Goal: Book appointment/travel/reservation

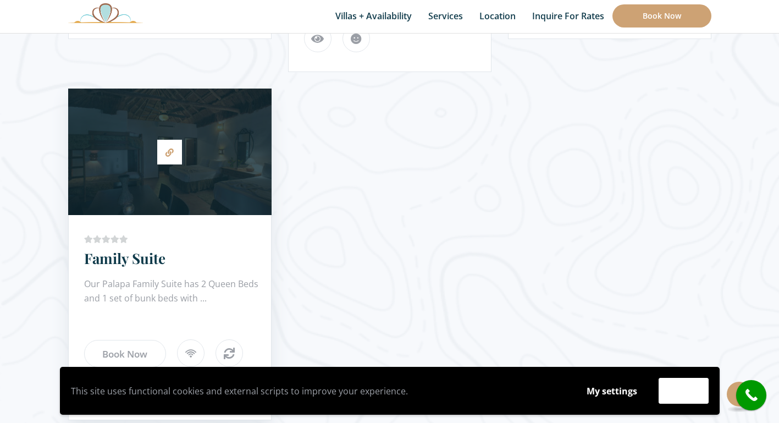
scroll to position [1358, 0]
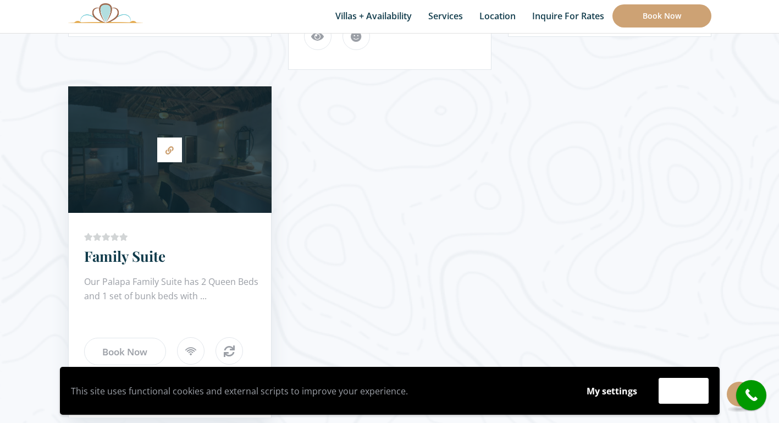
click at [218, 128] on div at bounding box center [169, 149] width 203 height 115
click at [171, 145] on link at bounding box center [169, 149] width 25 height 25
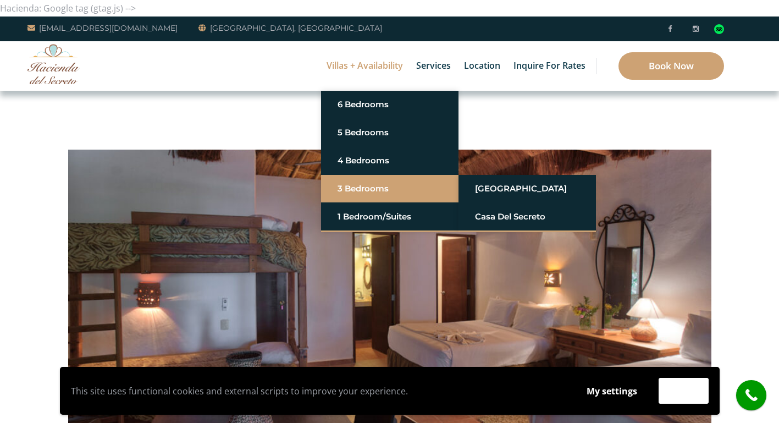
click at [368, 195] on link "3 Bedrooms" at bounding box center [389, 189] width 104 height 20
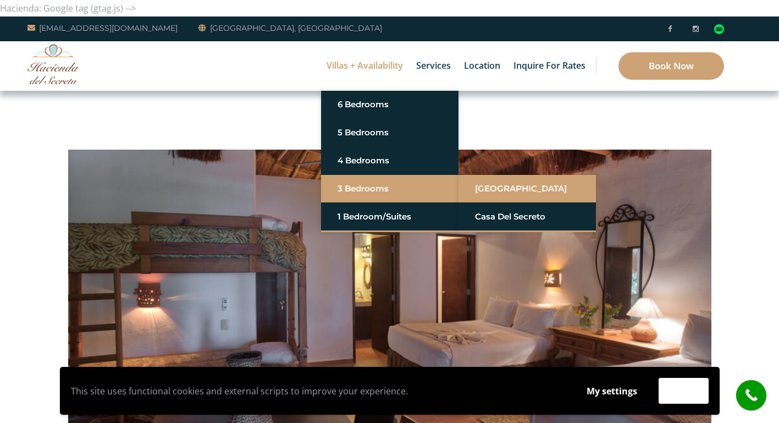
click at [486, 189] on link "[GEOGRAPHIC_DATA]" at bounding box center [527, 189] width 104 height 20
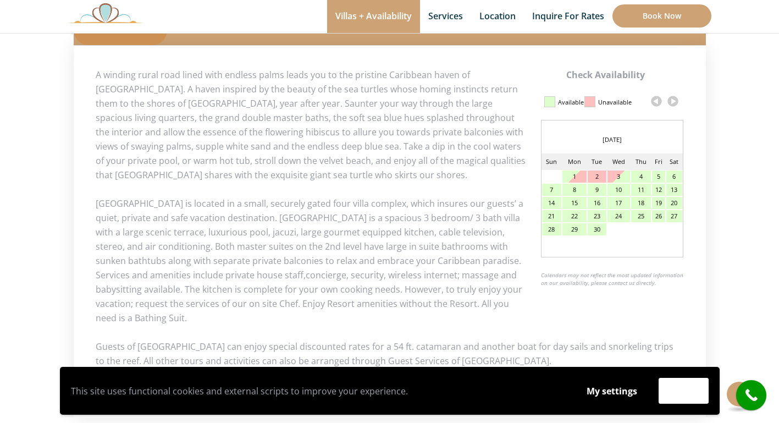
scroll to position [520, 0]
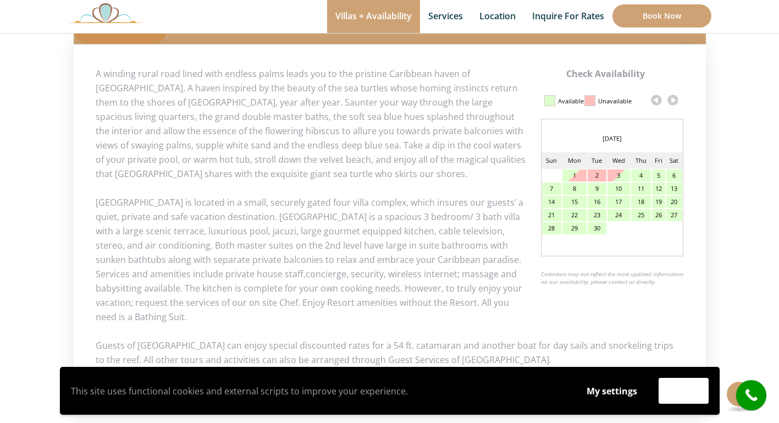
click at [674, 101] on link at bounding box center [672, 100] width 16 height 16
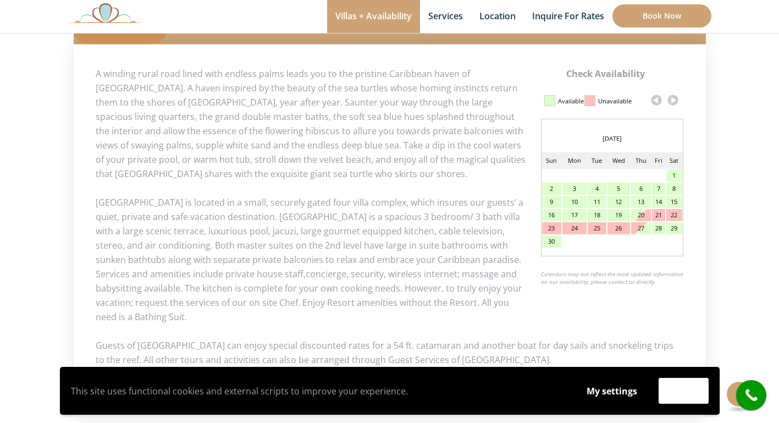
click at [674, 101] on link at bounding box center [672, 100] width 16 height 16
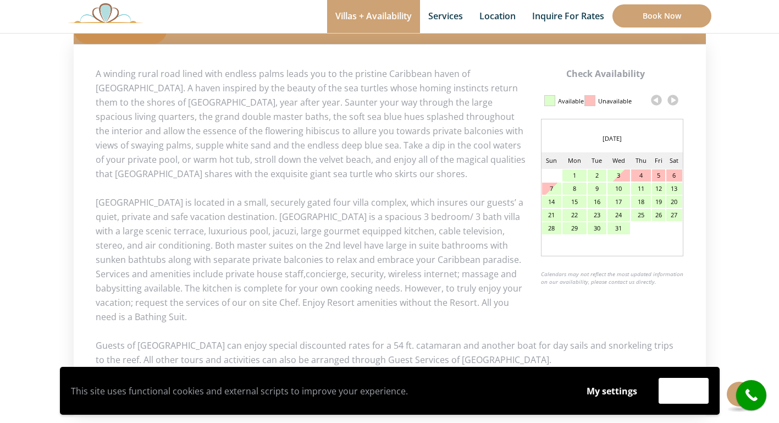
click at [674, 101] on link at bounding box center [672, 100] width 16 height 16
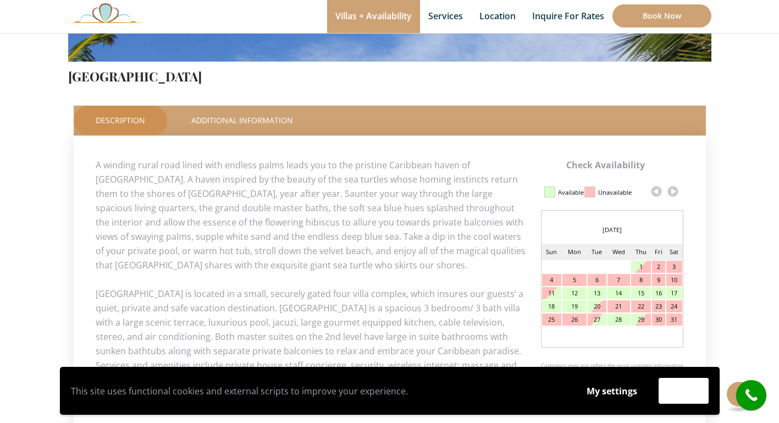
scroll to position [430, 0]
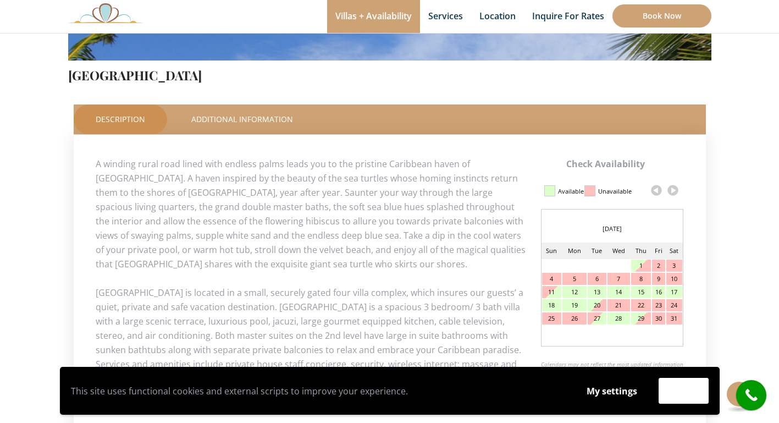
click at [675, 187] on link at bounding box center [672, 190] width 16 height 16
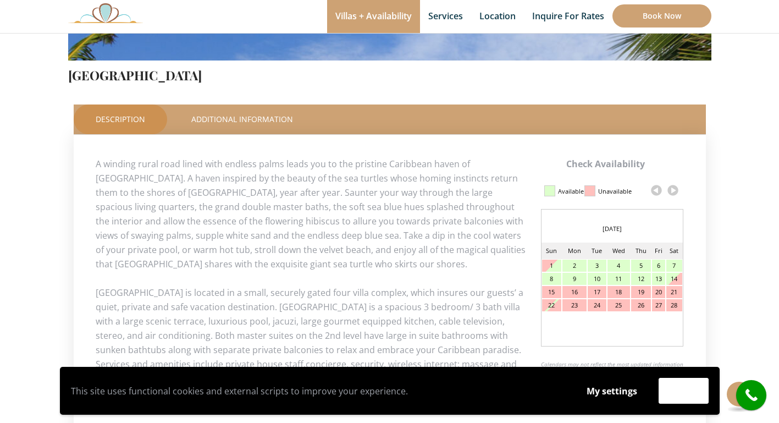
click at [675, 187] on link at bounding box center [672, 190] width 16 height 16
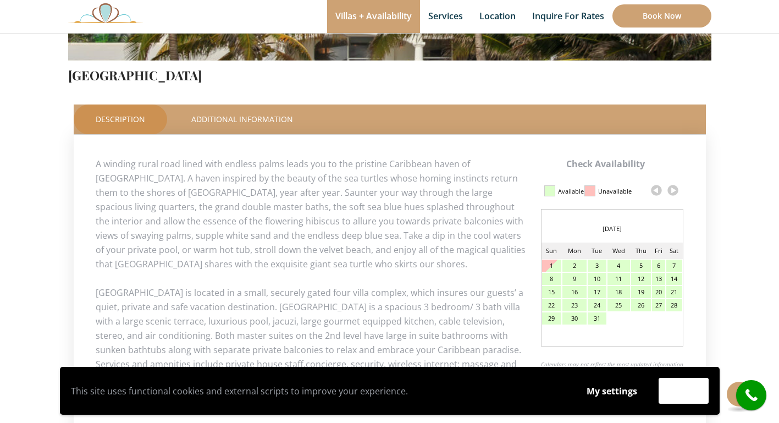
click at [675, 187] on link at bounding box center [672, 190] width 16 height 16
click at [657, 188] on link at bounding box center [656, 190] width 16 height 16
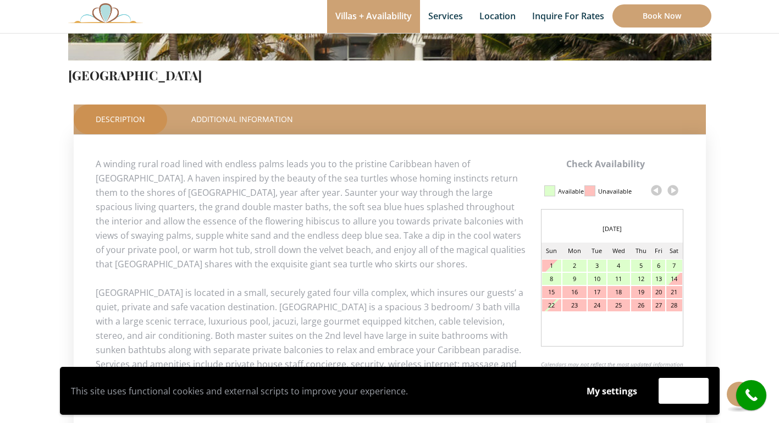
click at [657, 188] on link at bounding box center [656, 190] width 16 height 16
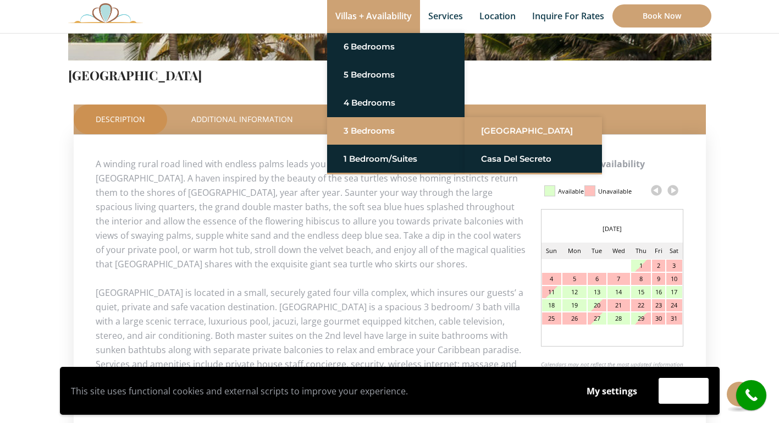
click at [500, 134] on link "[GEOGRAPHIC_DATA]" at bounding box center [533, 131] width 104 height 20
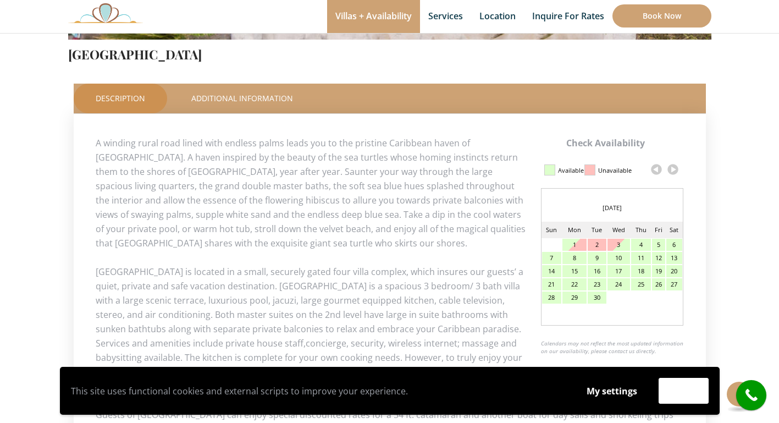
scroll to position [453, 0]
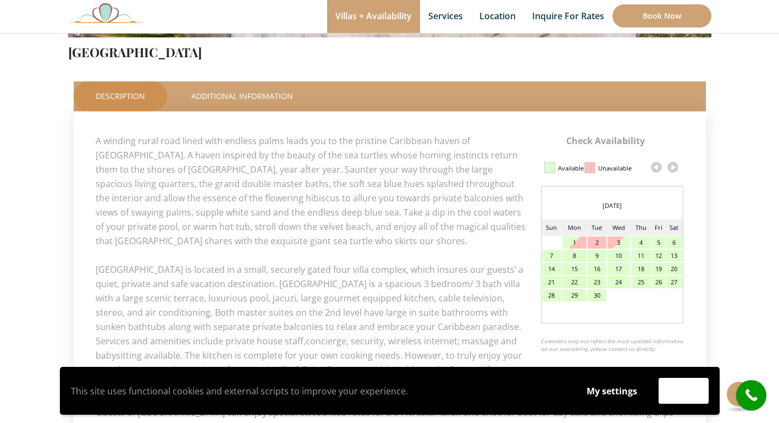
click at [674, 171] on link at bounding box center [672, 167] width 16 height 16
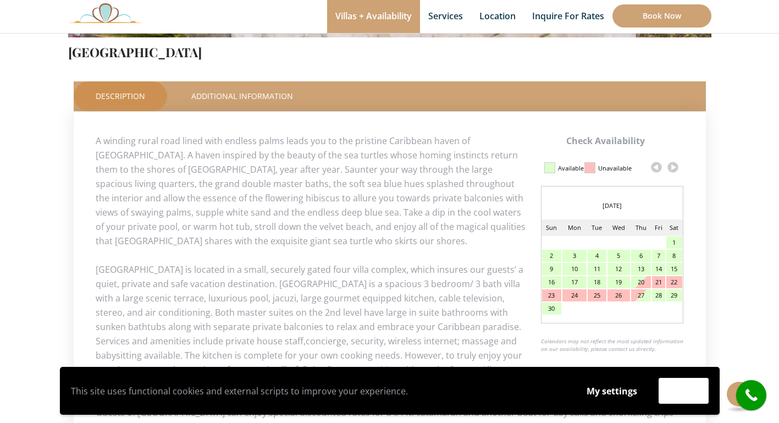
click at [674, 171] on link at bounding box center [672, 167] width 16 height 16
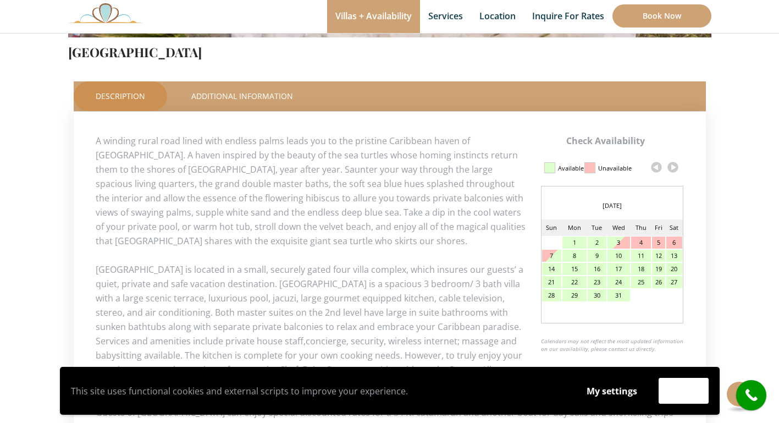
click at [674, 171] on link at bounding box center [672, 167] width 16 height 16
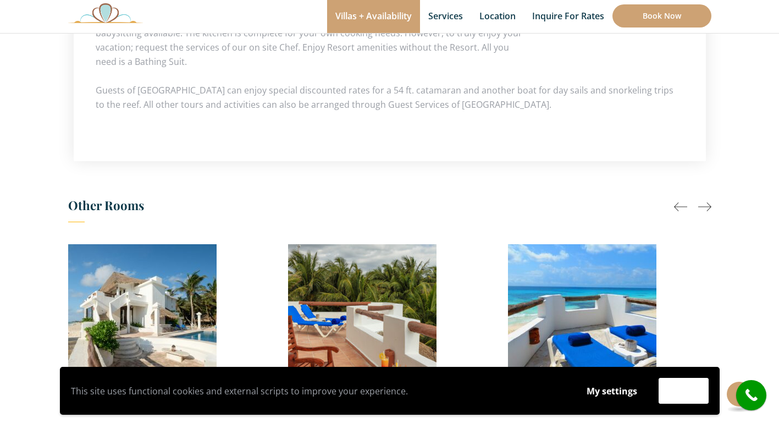
scroll to position [899, 0]
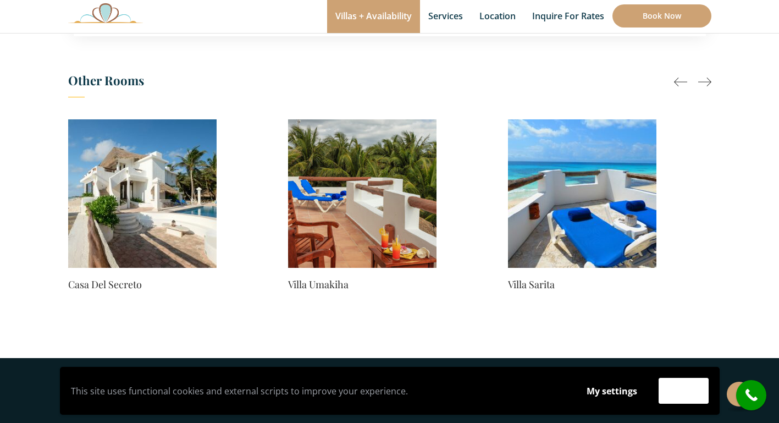
click at [602, 215] on img at bounding box center [582, 193] width 148 height 148
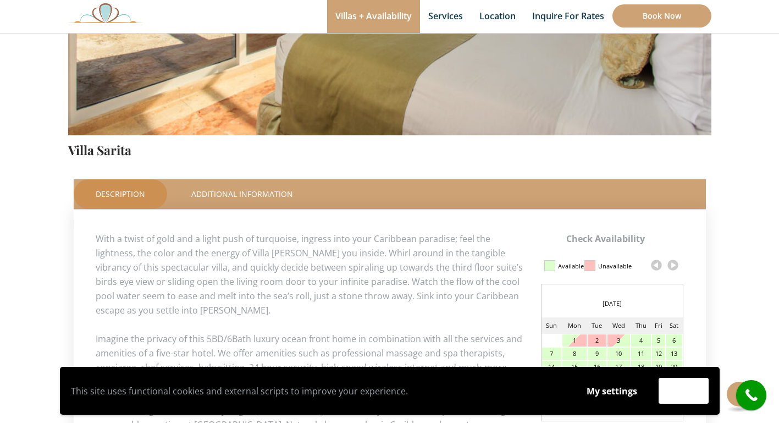
scroll to position [438, 0]
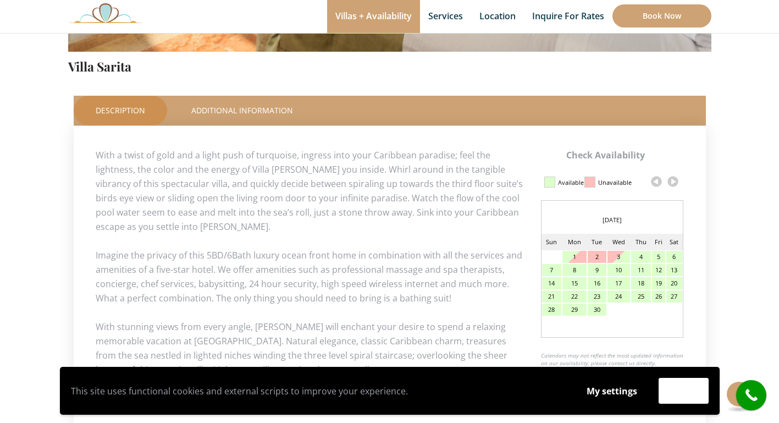
click at [673, 182] on link at bounding box center [672, 181] width 16 height 16
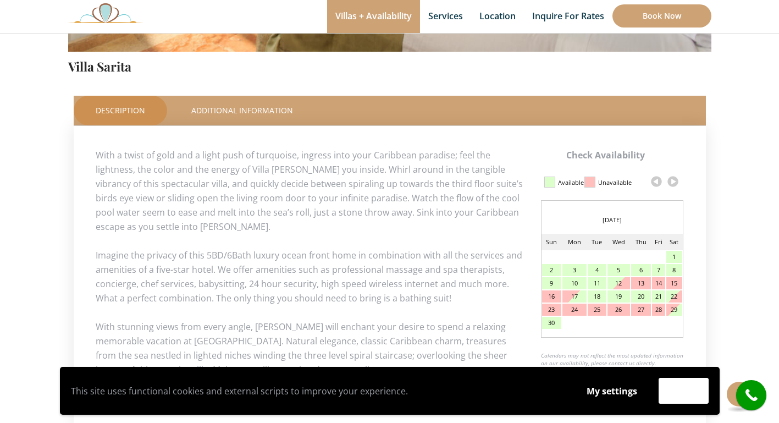
click at [673, 182] on link at bounding box center [672, 181] width 16 height 16
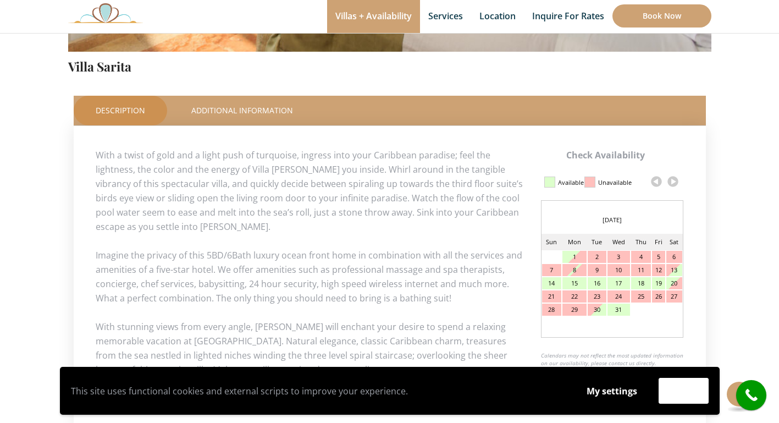
click at [673, 182] on link at bounding box center [672, 181] width 16 height 16
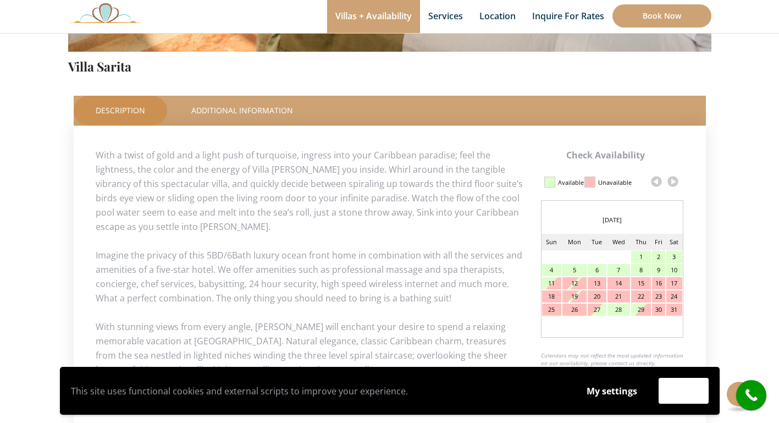
click at [673, 182] on link at bounding box center [672, 181] width 16 height 16
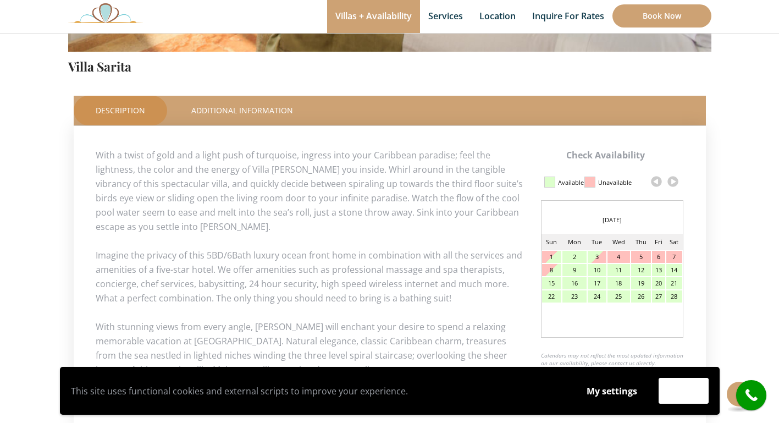
click at [673, 182] on link at bounding box center [672, 181] width 16 height 16
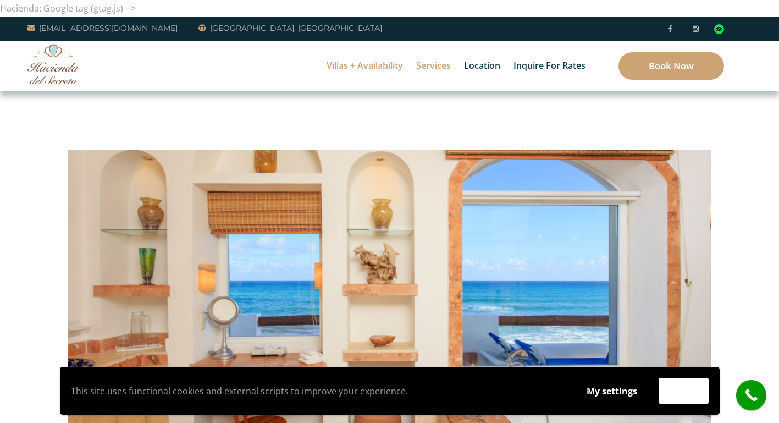
scroll to position [0, 0]
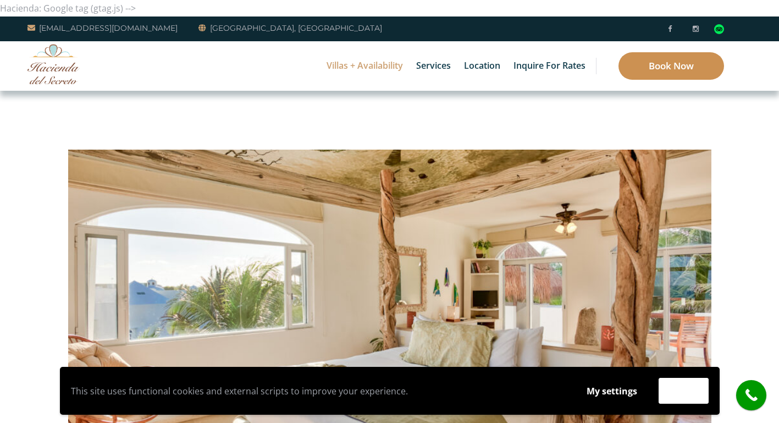
click at [665, 58] on link "Book Now" at bounding box center [670, 65] width 105 height 27
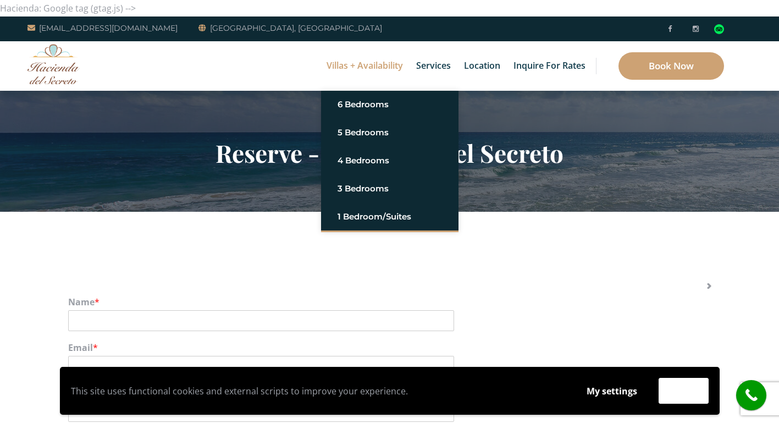
click at [372, 64] on link "Villas + Availability" at bounding box center [364, 65] width 87 height 49
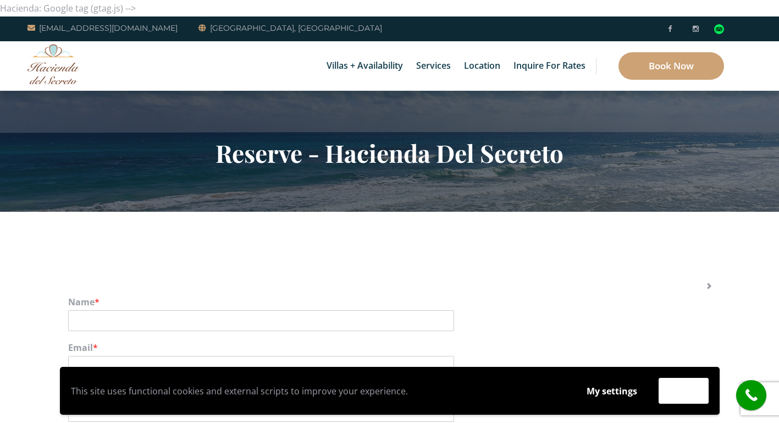
click at [66, 54] on img at bounding box center [53, 64] width 52 height 40
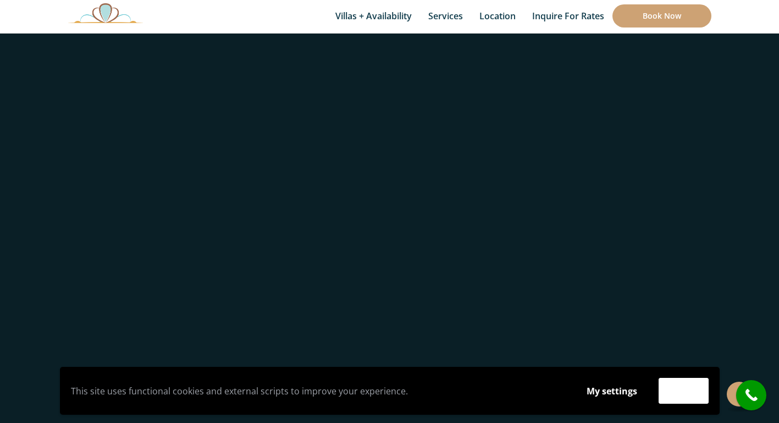
scroll to position [1412, 0]
click at [159, 123] on div at bounding box center [169, 94] width 203 height 115
click at [135, 199] on link "Family Suite" at bounding box center [124, 201] width 81 height 19
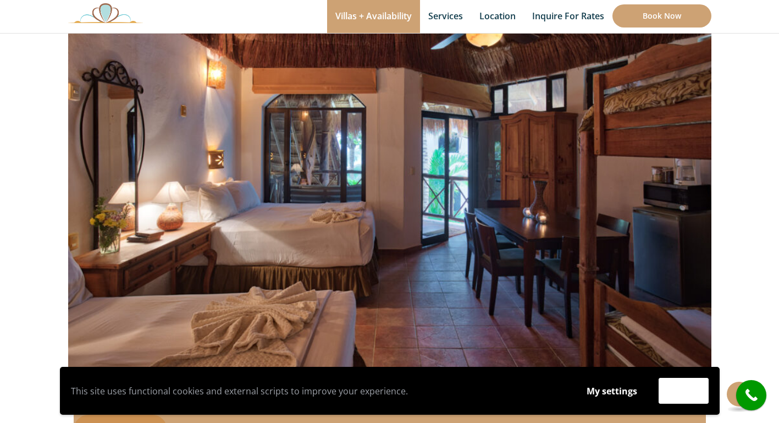
scroll to position [337, 0]
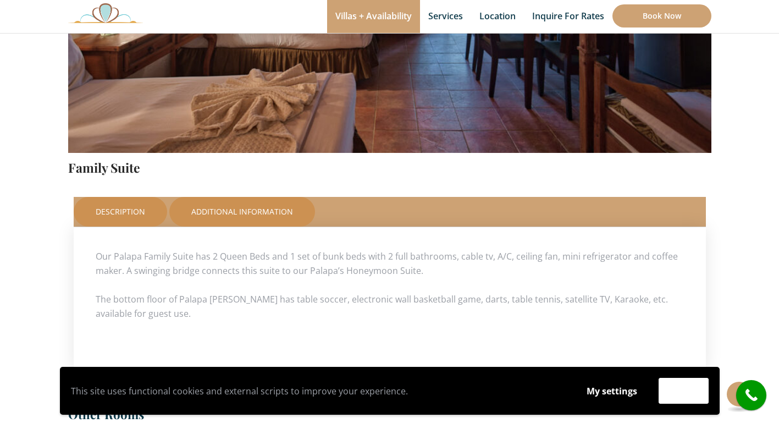
click at [258, 216] on link "Additional Information" at bounding box center [242, 212] width 146 height 30
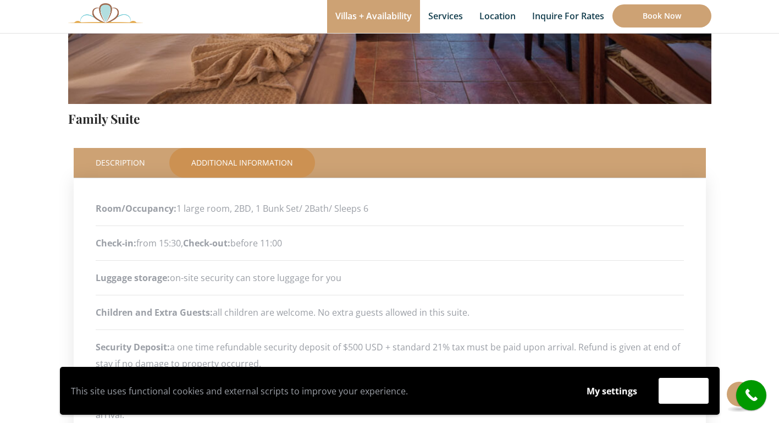
scroll to position [545, 0]
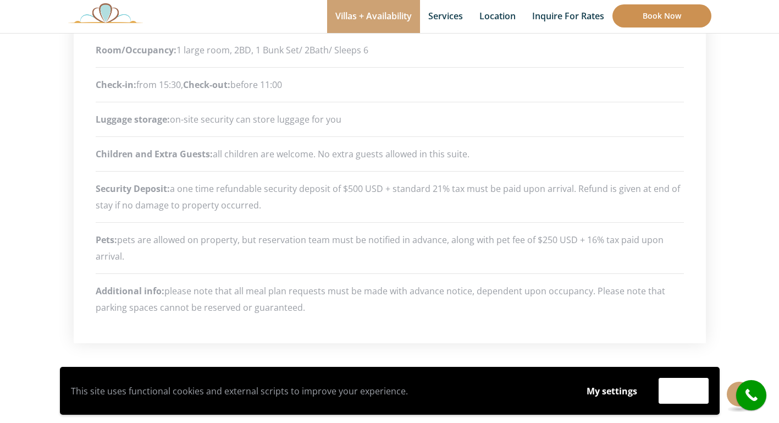
click at [658, 21] on link "Book Now" at bounding box center [661, 15] width 99 height 23
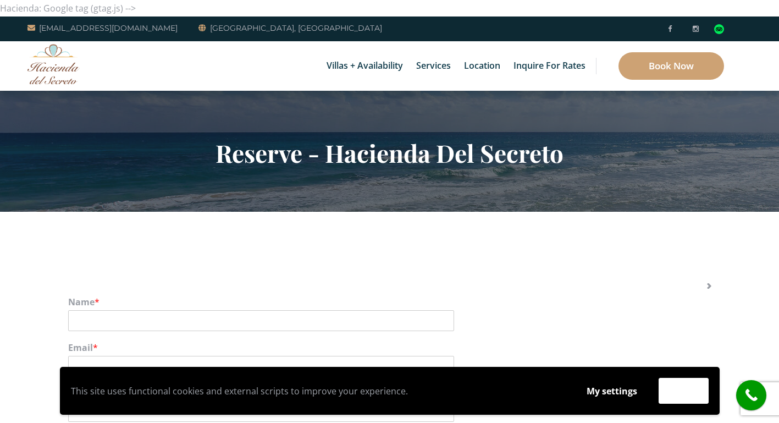
click at [666, 25] on li at bounding box center [670, 28] width 12 height 16
click at [668, 27] on icon at bounding box center [670, 28] width 4 height 7
